Goal: Information Seeking & Learning: Understand process/instructions

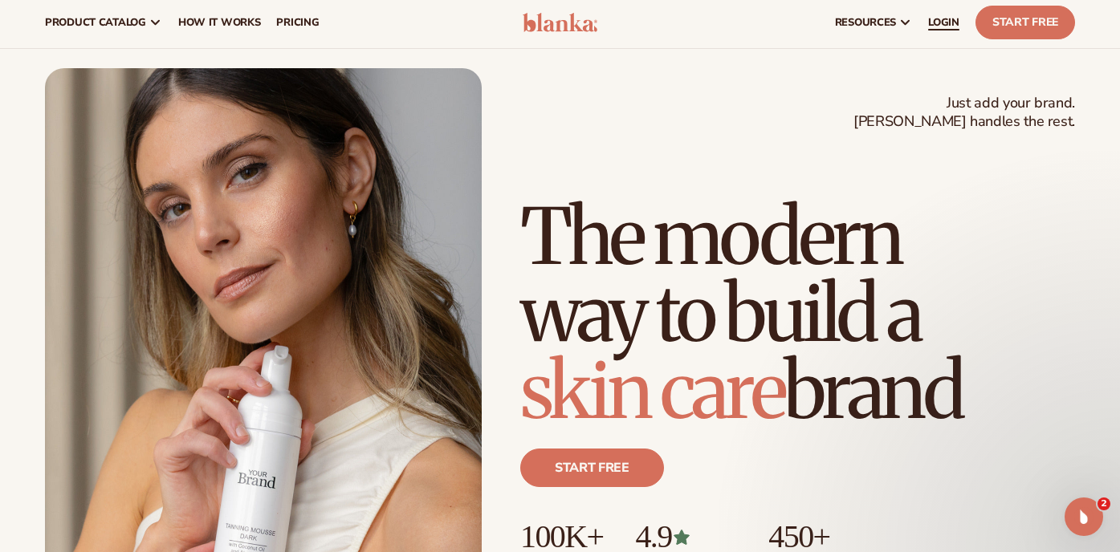
click at [945, 21] on span "LOGIN" at bounding box center [943, 22] width 31 height 13
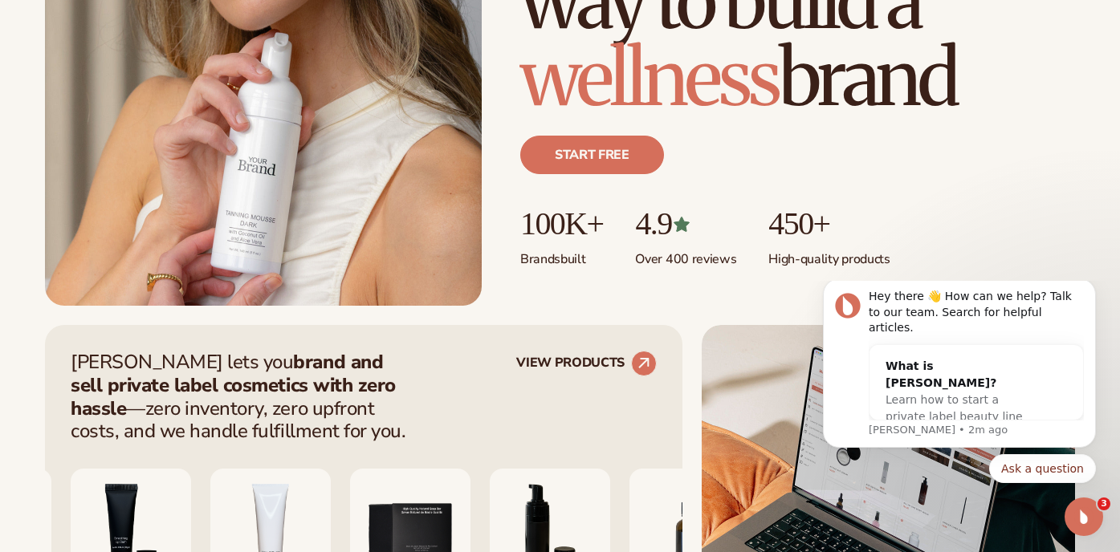
scroll to position [358, 0]
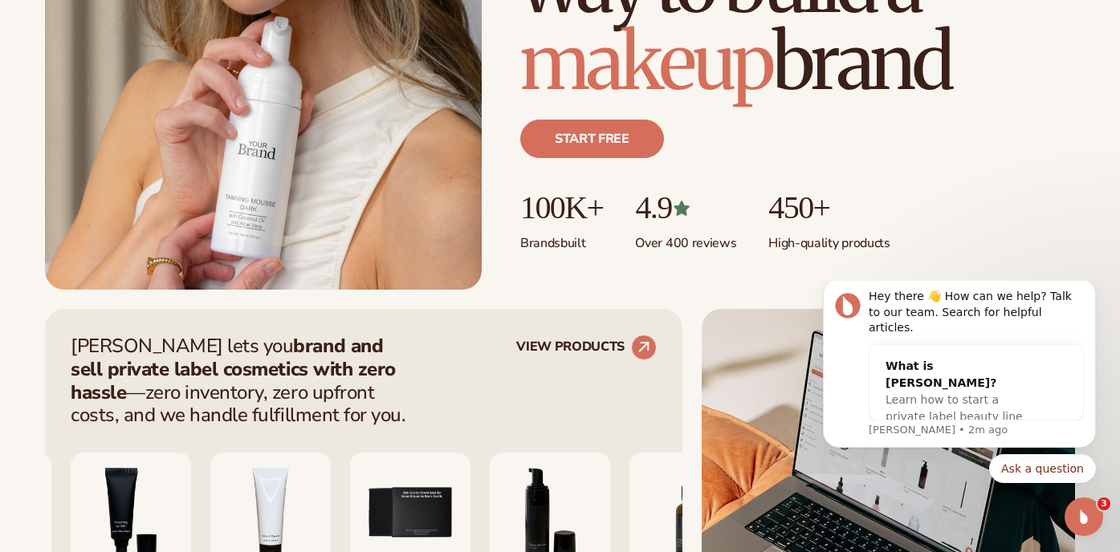
click at [691, 213] on icon at bounding box center [681, 208] width 19 height 19
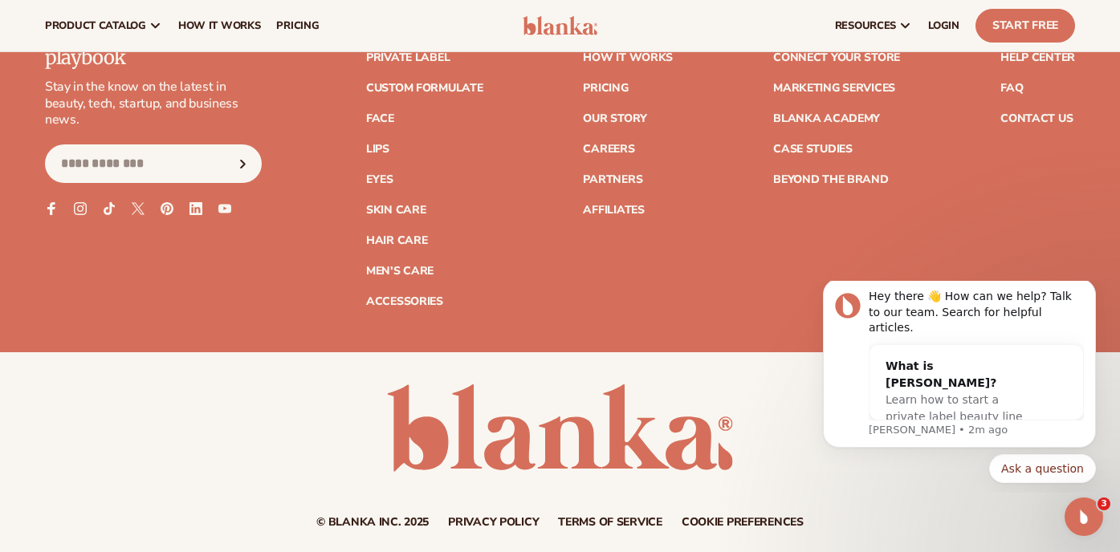
scroll to position [6456, 0]
click at [613, 518] on link "Terms of service" at bounding box center [610, 523] width 104 height 11
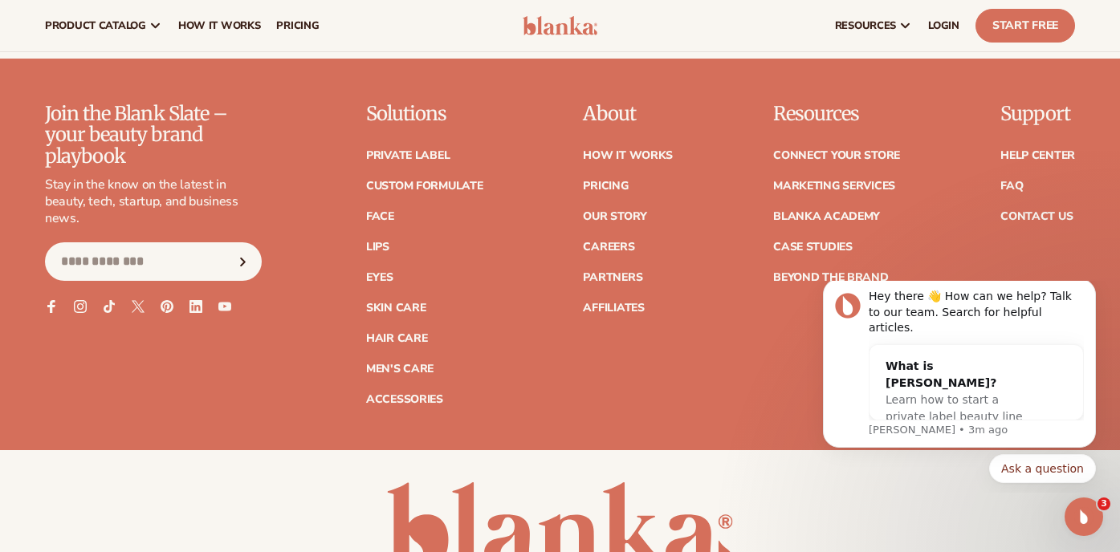
scroll to position [13010, 0]
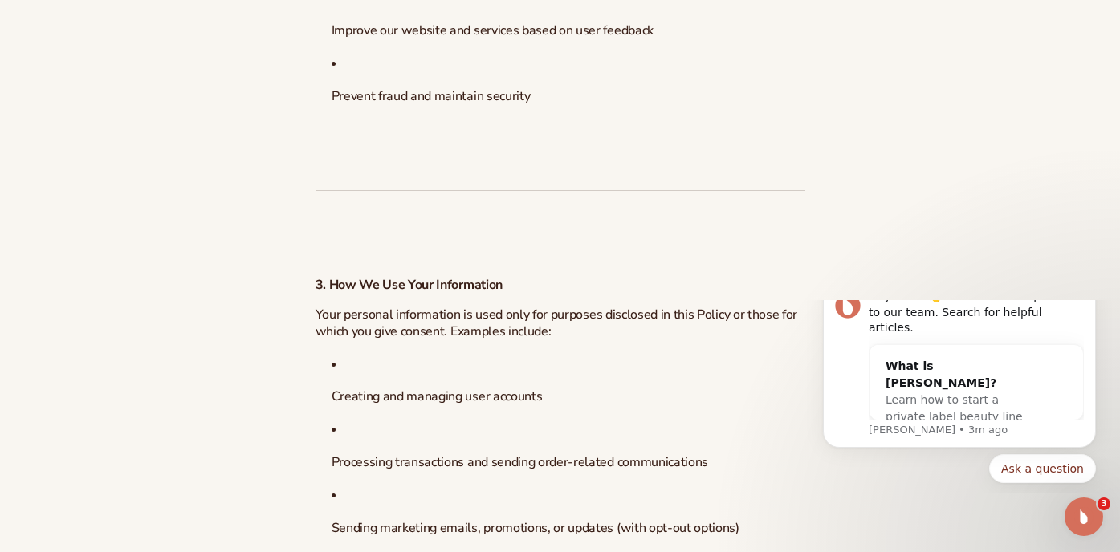
scroll to position [2550, 0]
